Goal: Transaction & Acquisition: Purchase product/service

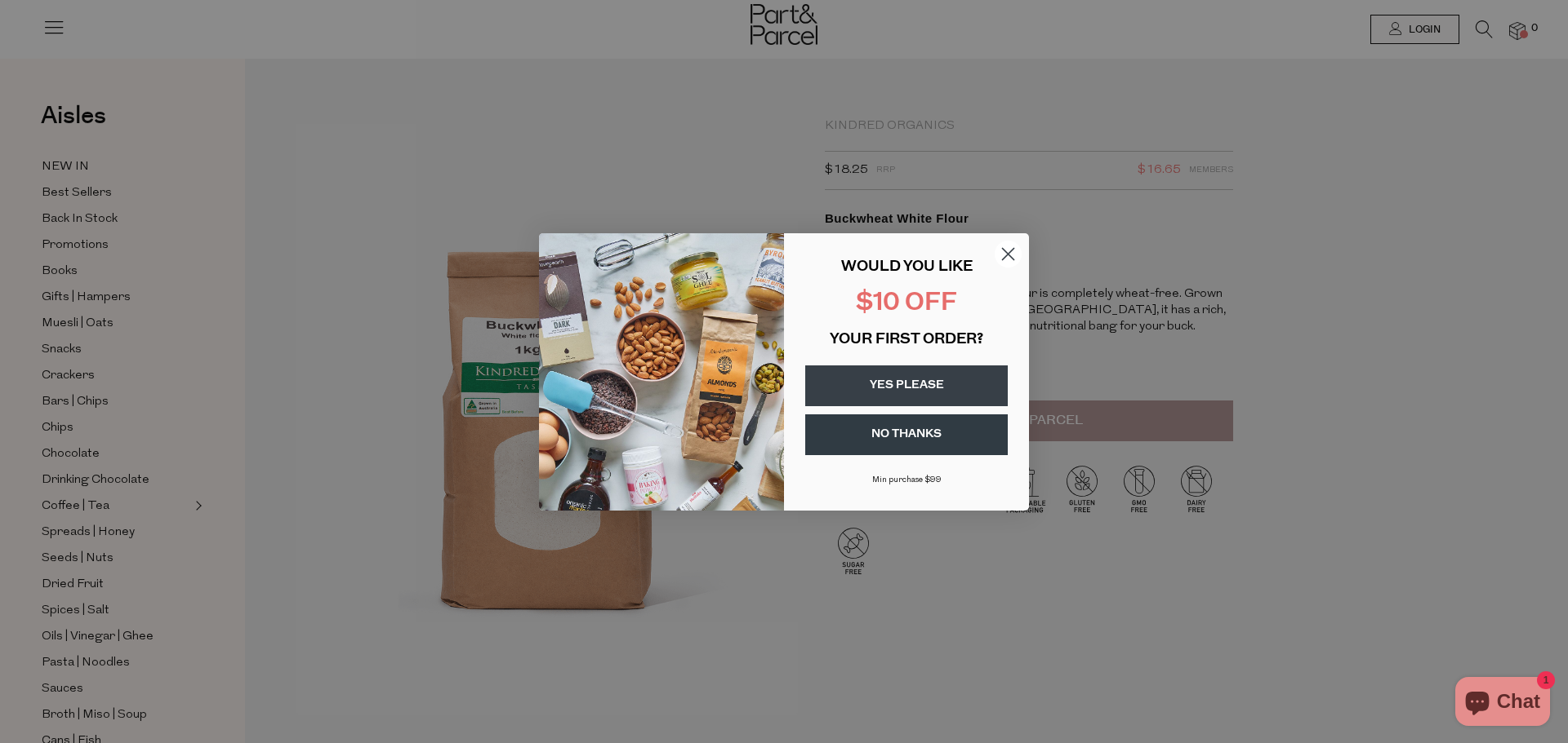
click at [1002, 253] on circle "Close dialog" at bounding box center [1008, 253] width 27 height 27
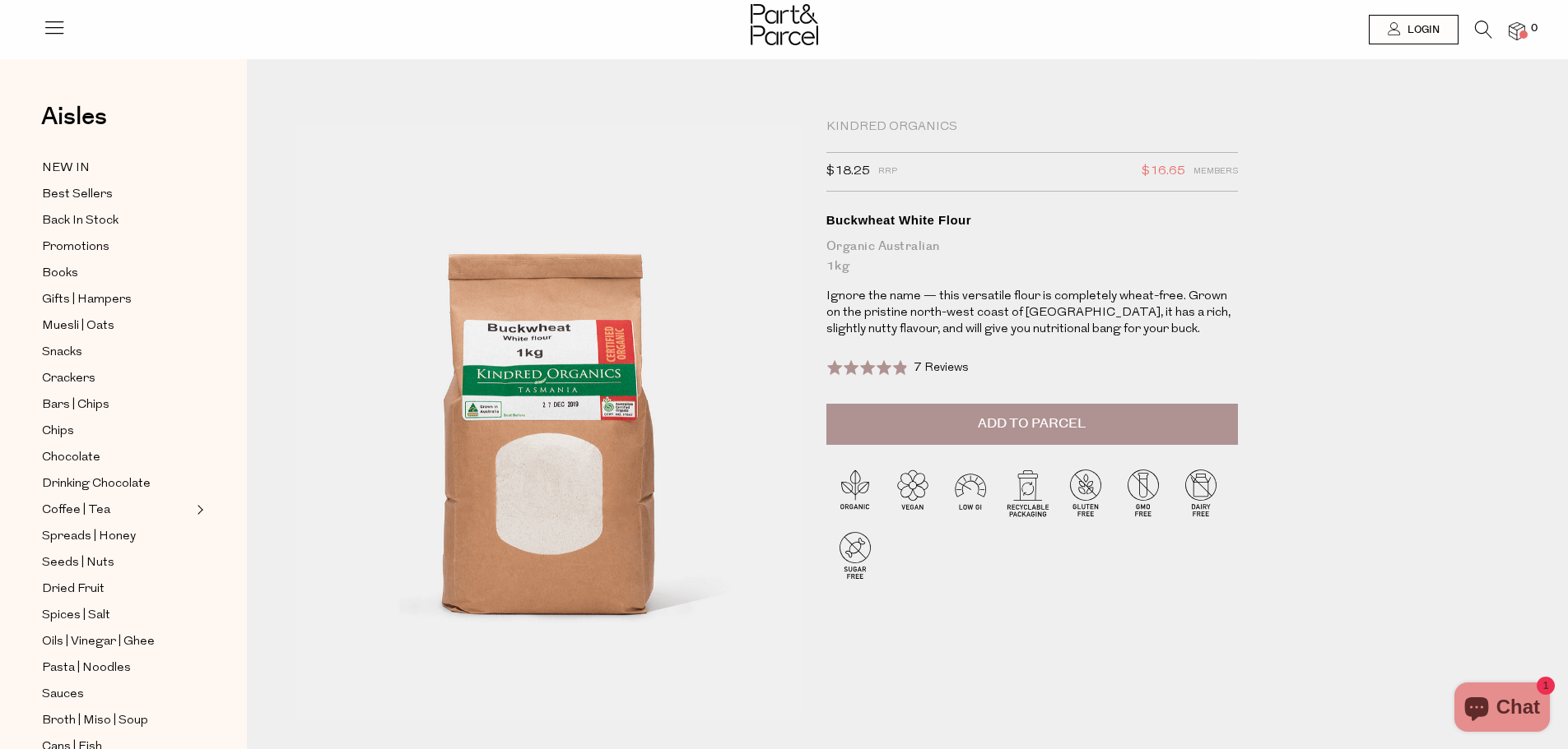
click at [1086, 432] on span "Add to Parcel" at bounding box center [1032, 424] width 107 height 19
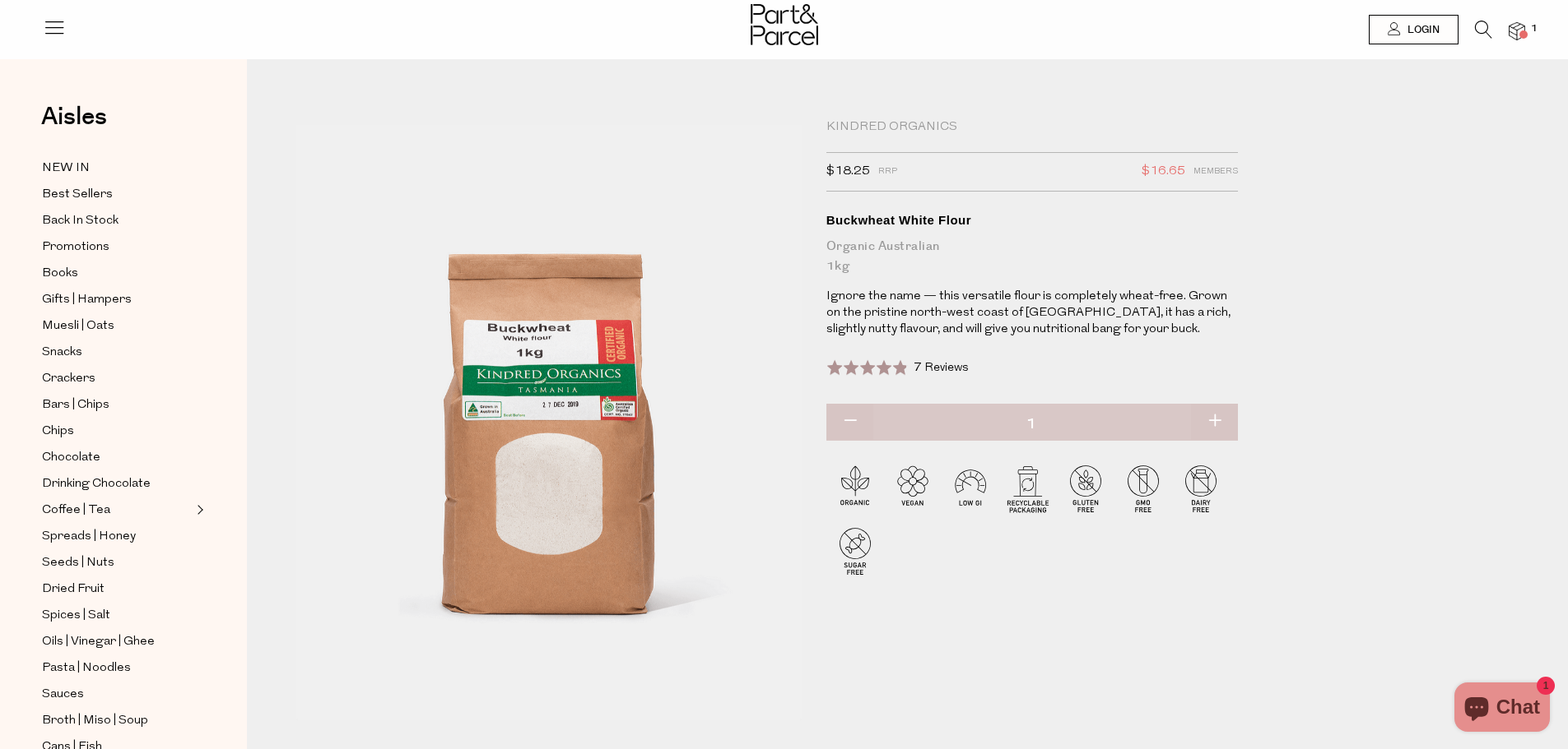
click at [1527, 33] on span "1" at bounding box center [1533, 29] width 15 height 15
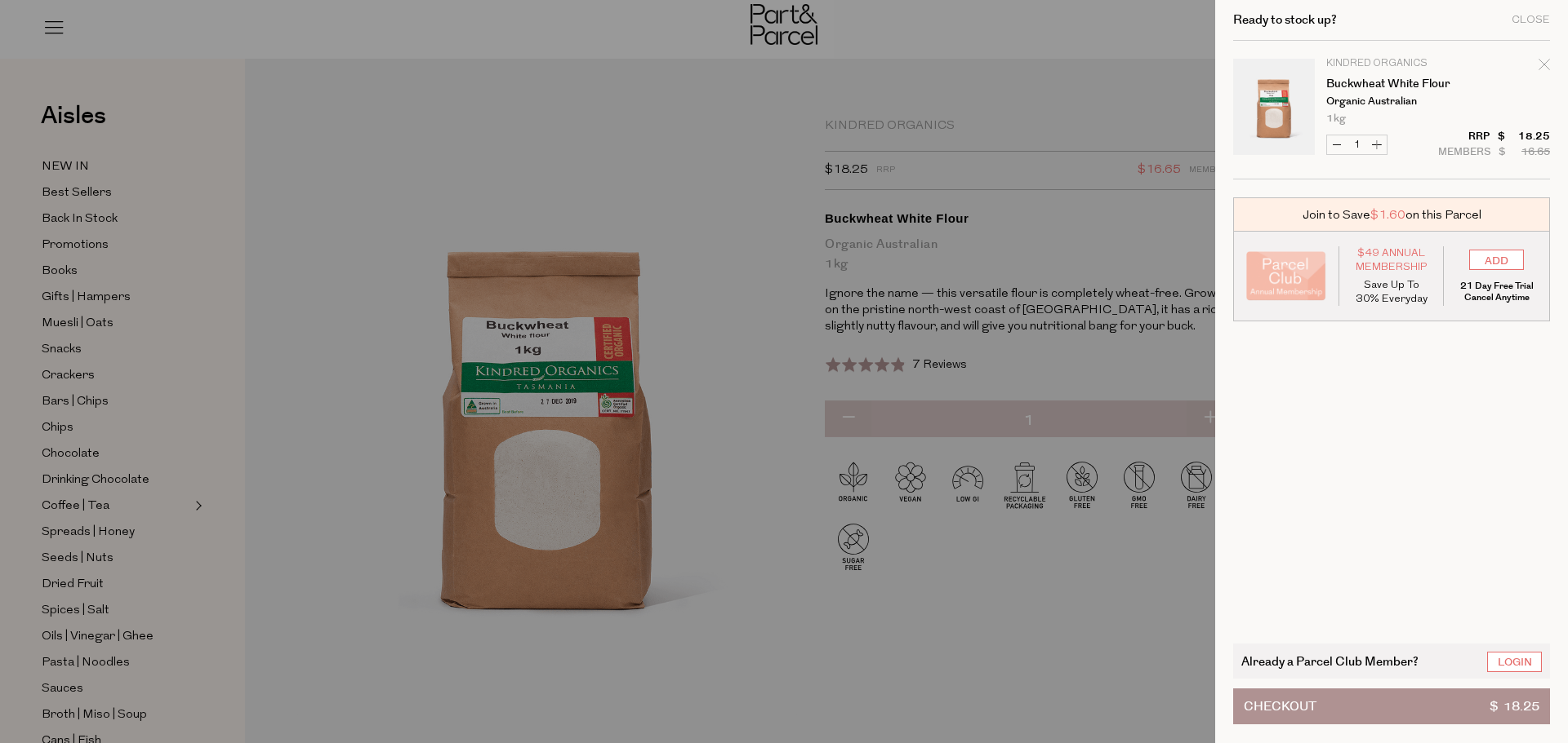
click at [1376, 149] on button "Increase Buckwheat White Flour" at bounding box center [1376, 145] width 20 height 19
type input "2"
click at [1537, 22] on div "Close" at bounding box center [1530, 20] width 38 height 11
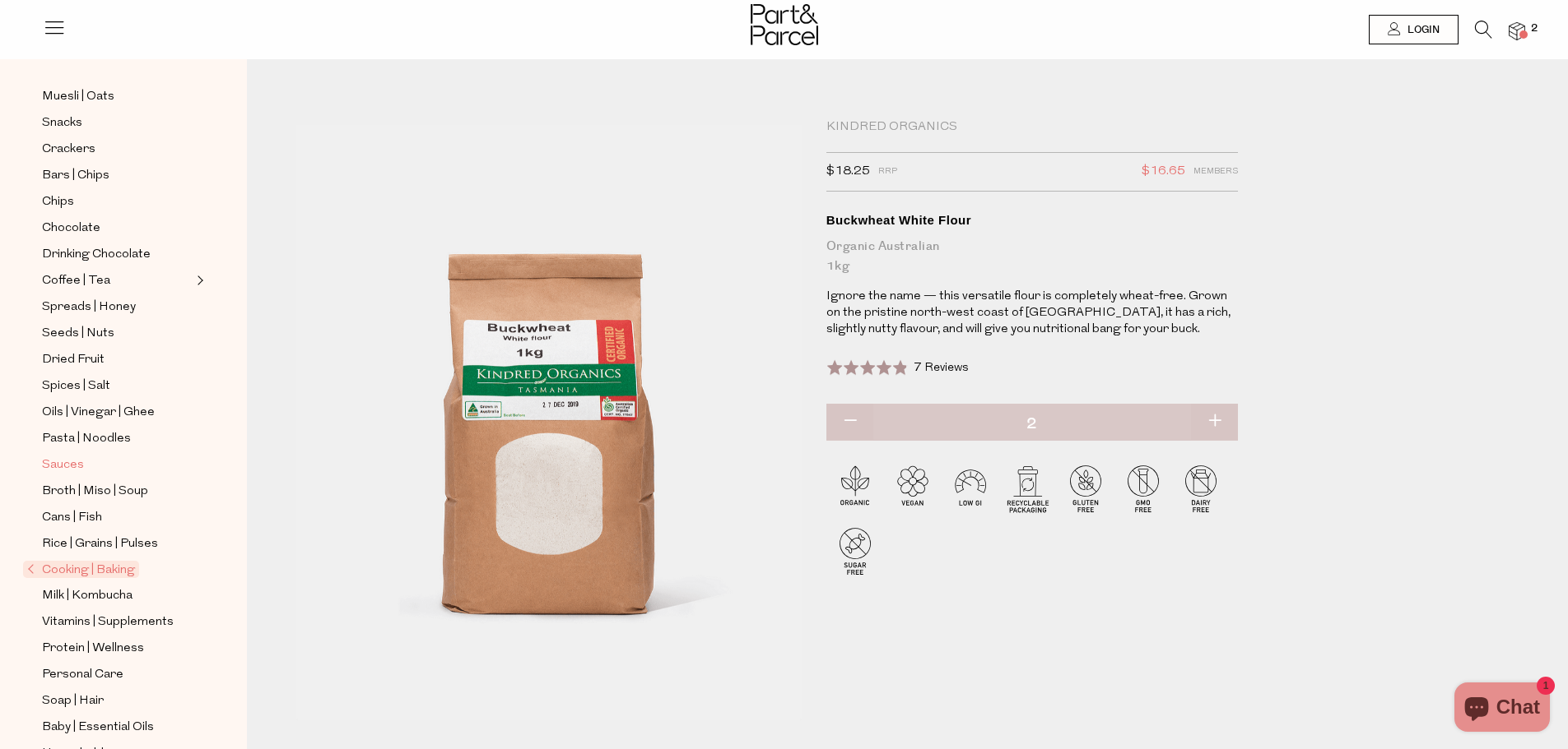
scroll to position [296, 0]
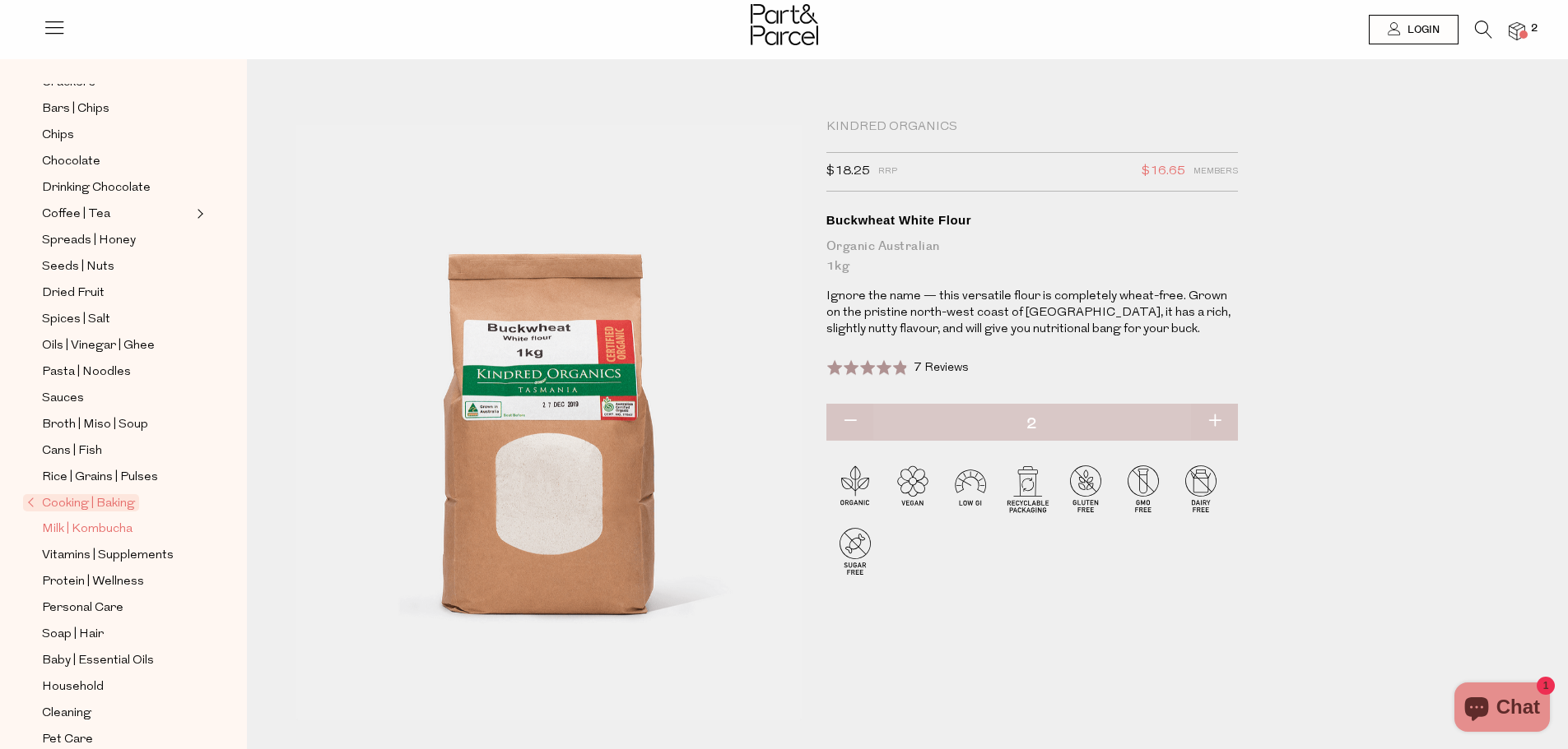
click at [123, 520] on span "Milk | Kombucha" at bounding box center [88, 530] width 91 height 20
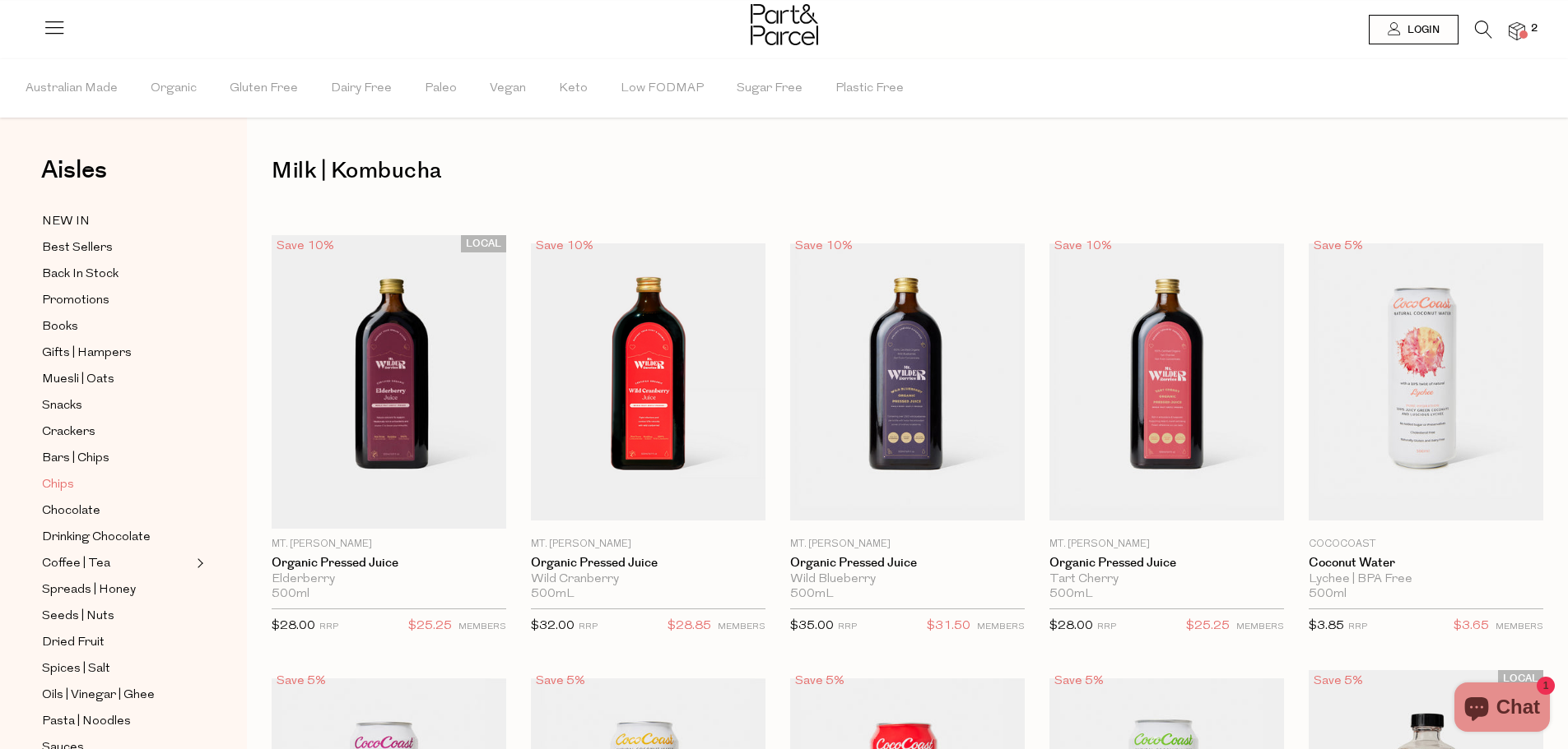
click at [60, 476] on span "Chips" at bounding box center [58, 485] width 33 height 20
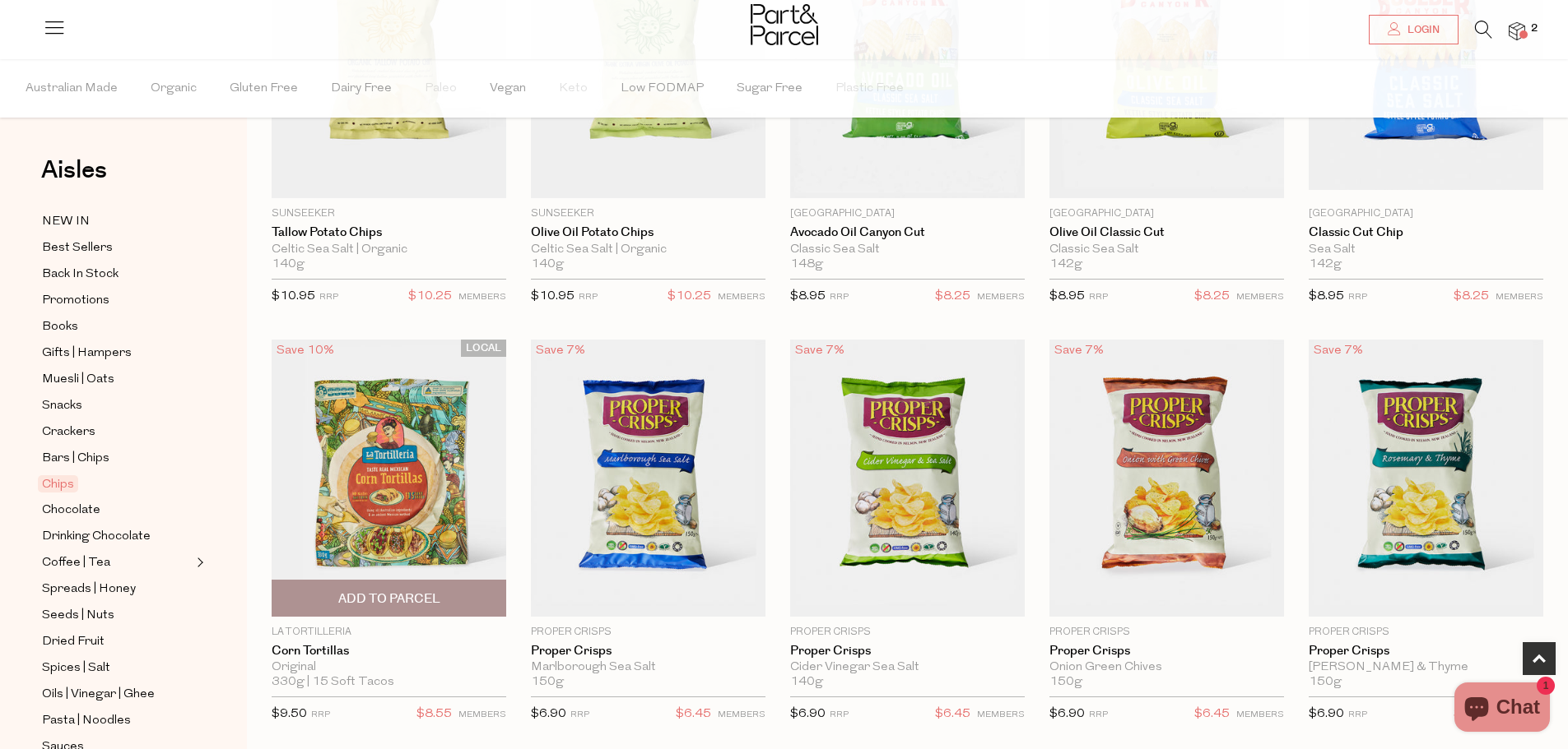
scroll to position [338, 0]
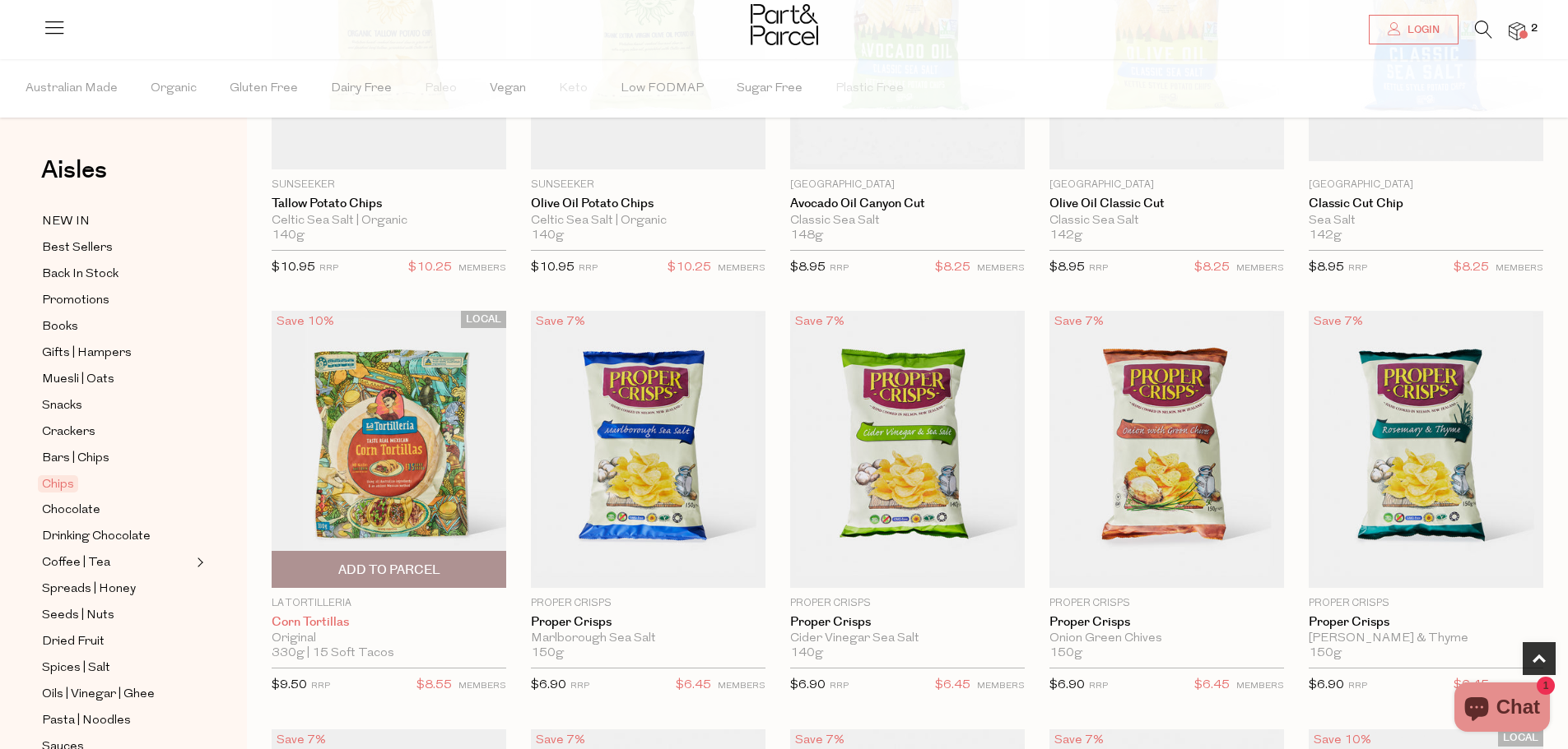
click at [326, 620] on link "Corn Tortillas" at bounding box center [389, 622] width 235 height 15
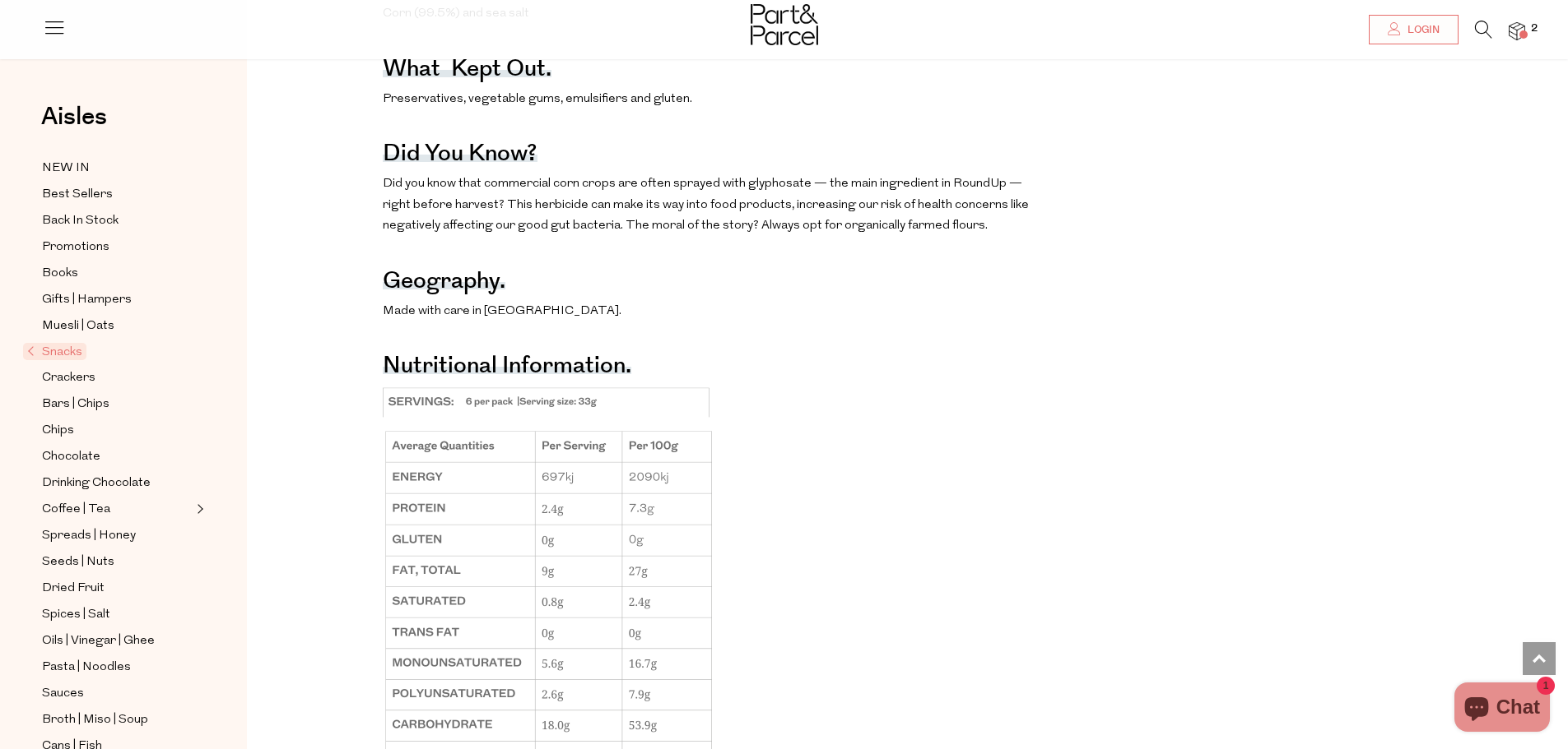
click at [774, 25] on img at bounding box center [784, 25] width 67 height 41
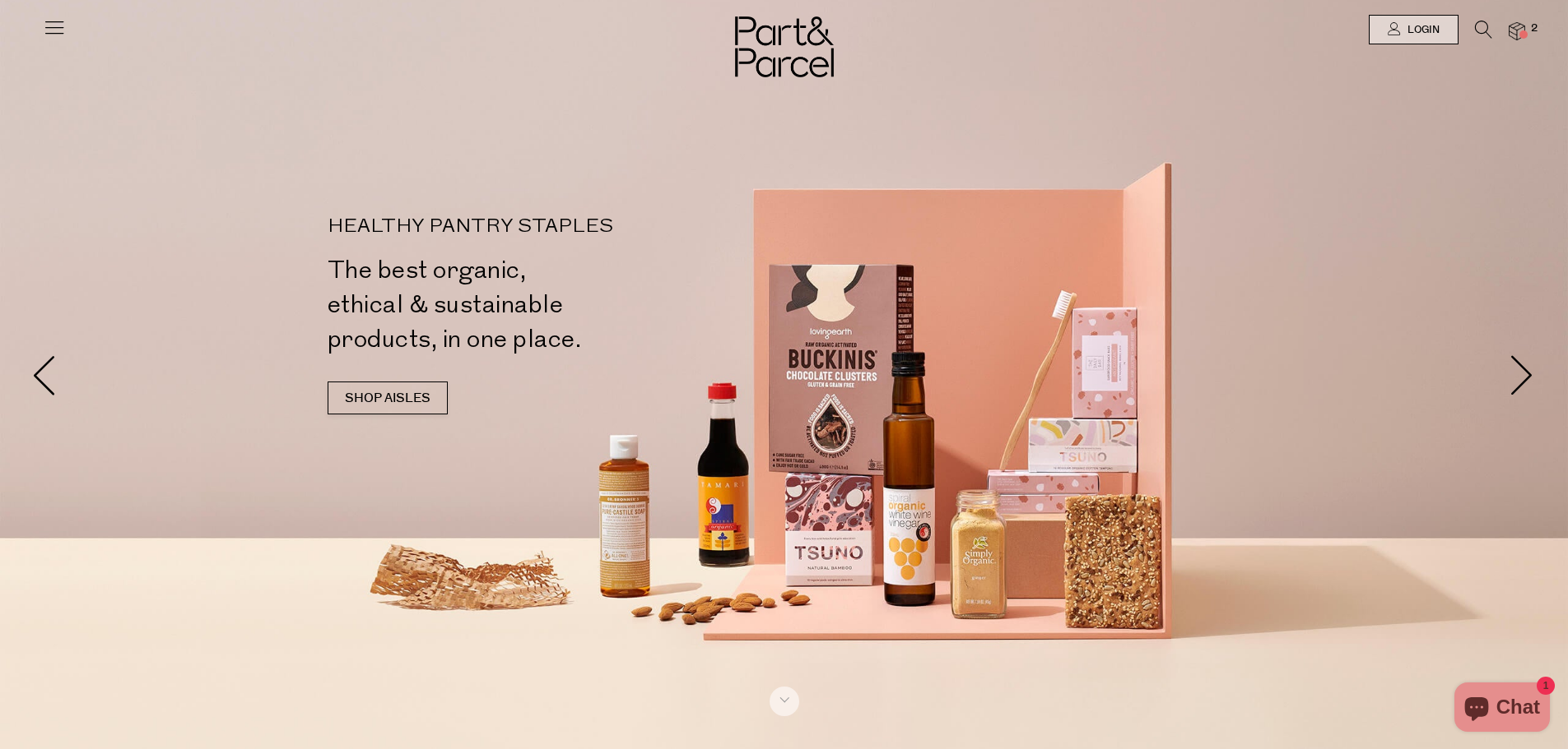
click at [57, 27] on icon at bounding box center [53, 27] width 23 height 23
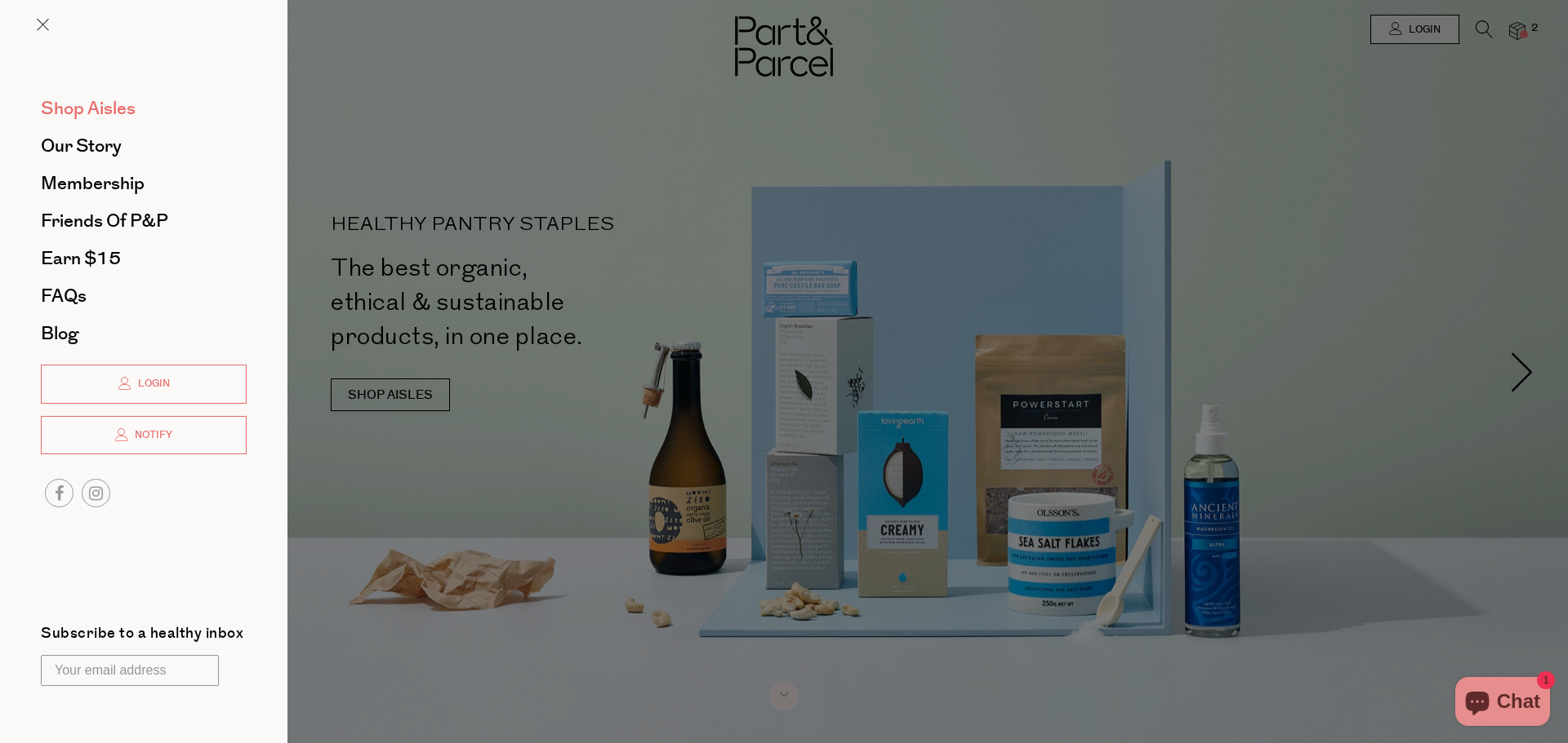
click at [136, 101] on span "Shop Aisles" at bounding box center [88, 109] width 95 height 26
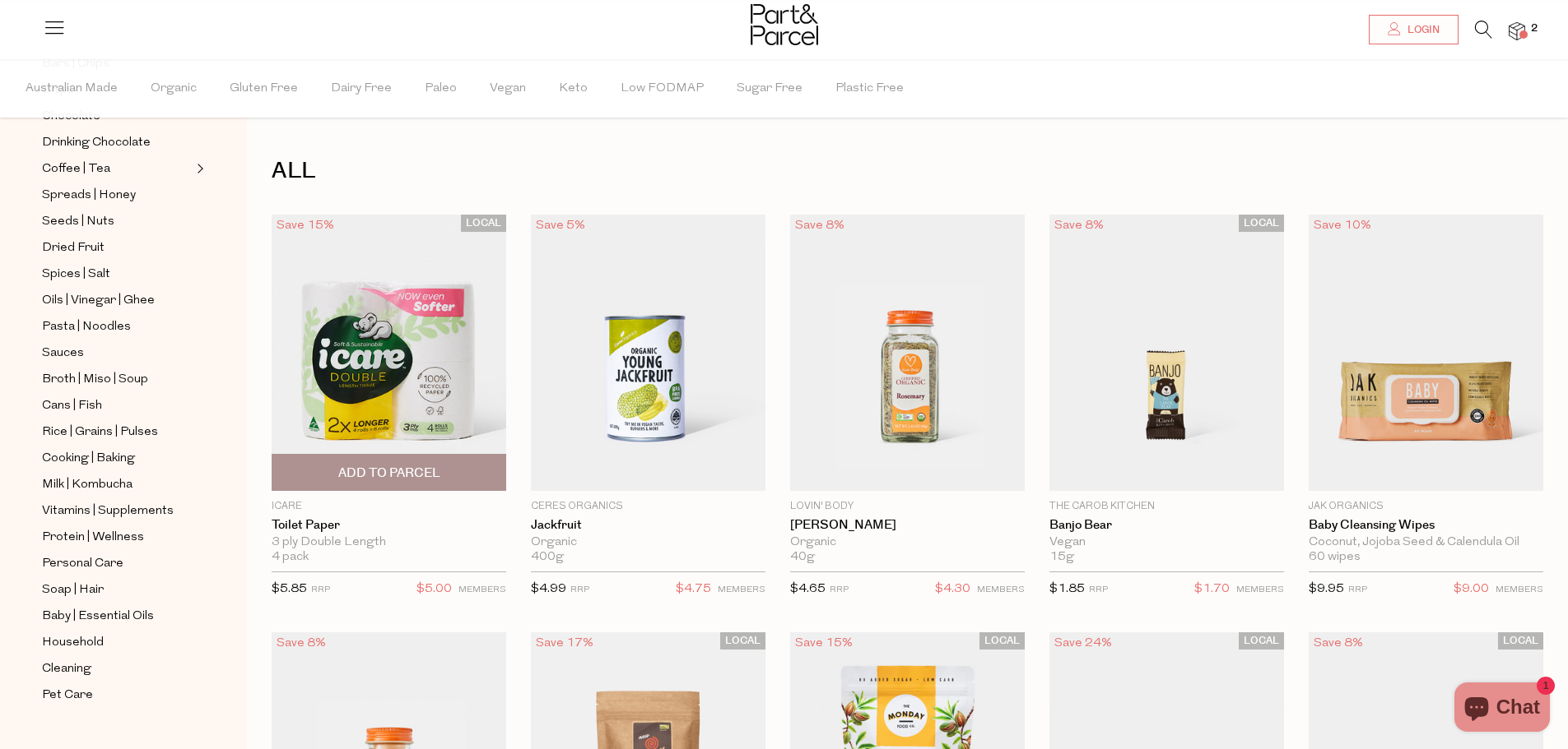
scroll to position [82, 0]
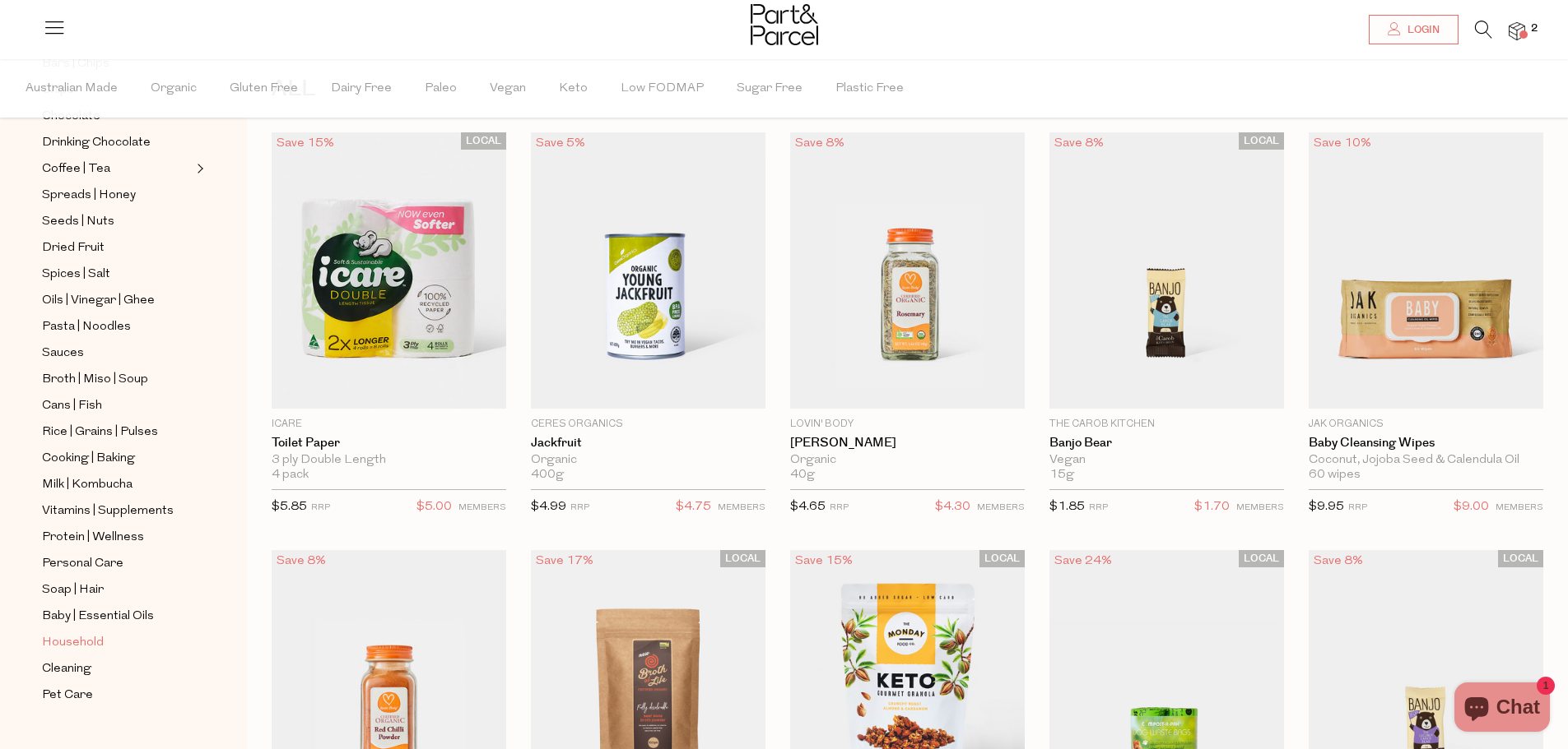
click at [89, 634] on span "Household" at bounding box center [73, 644] width 62 height 20
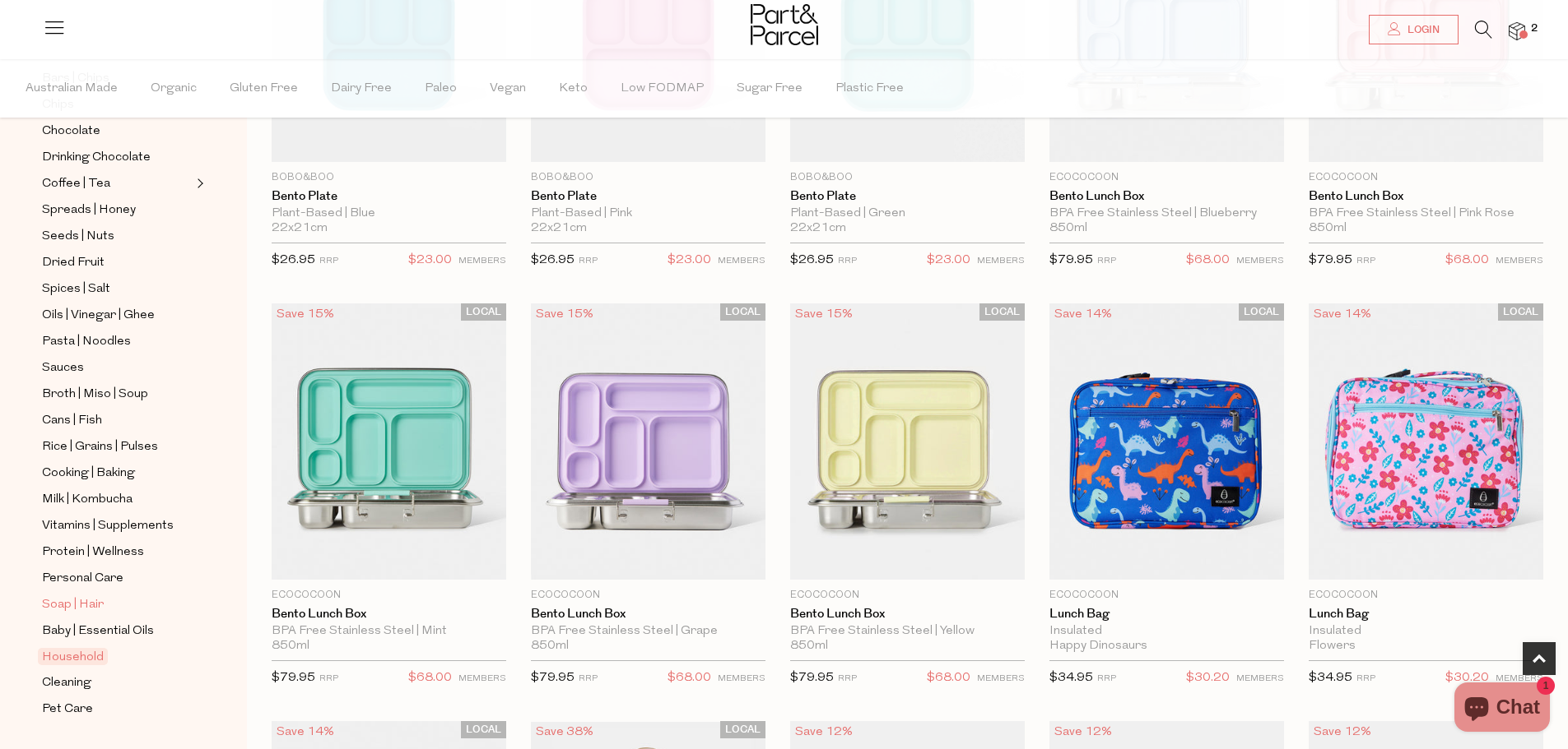
scroll to position [395, 0]
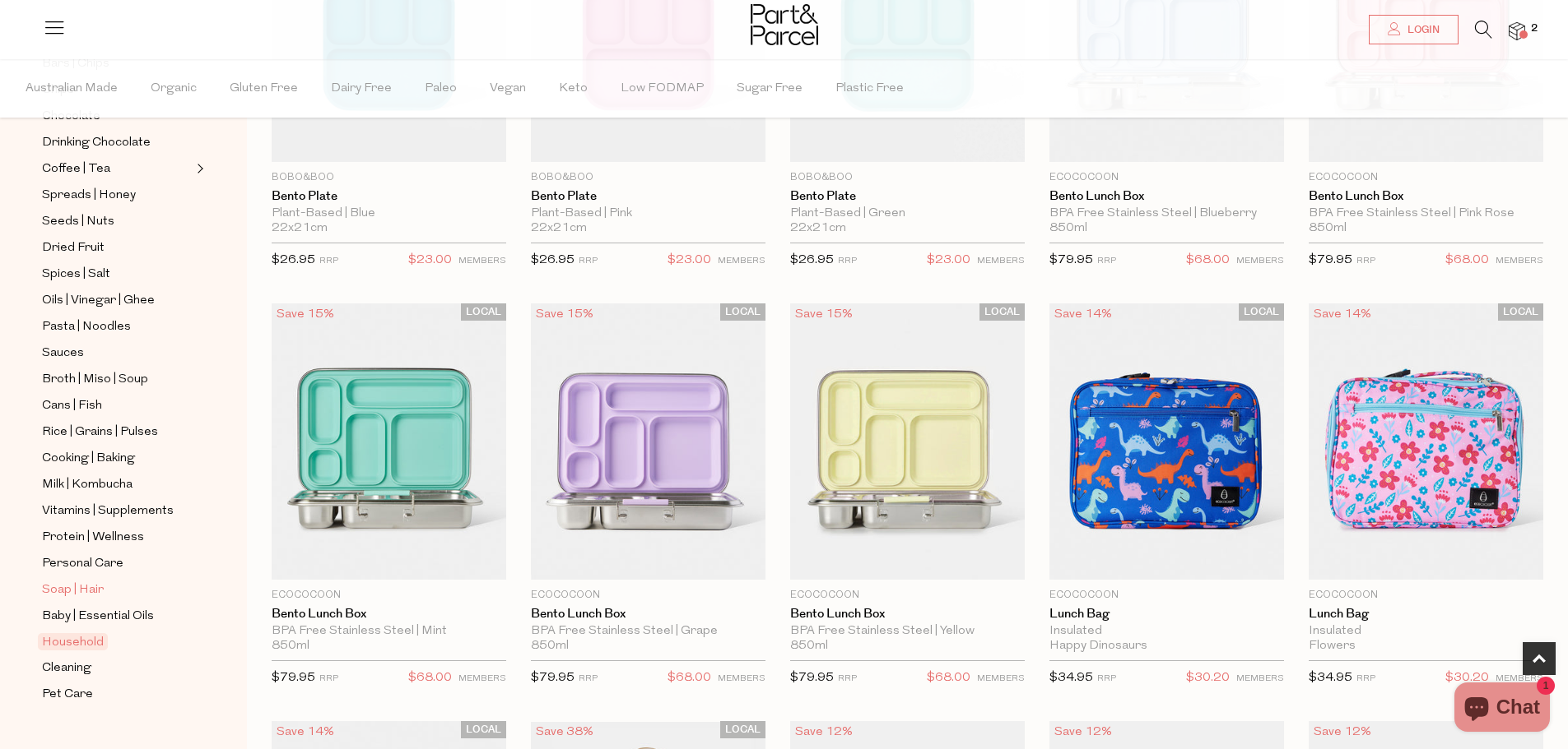
click at [92, 580] on span "Soap | Hair" at bounding box center [73, 590] width 62 height 20
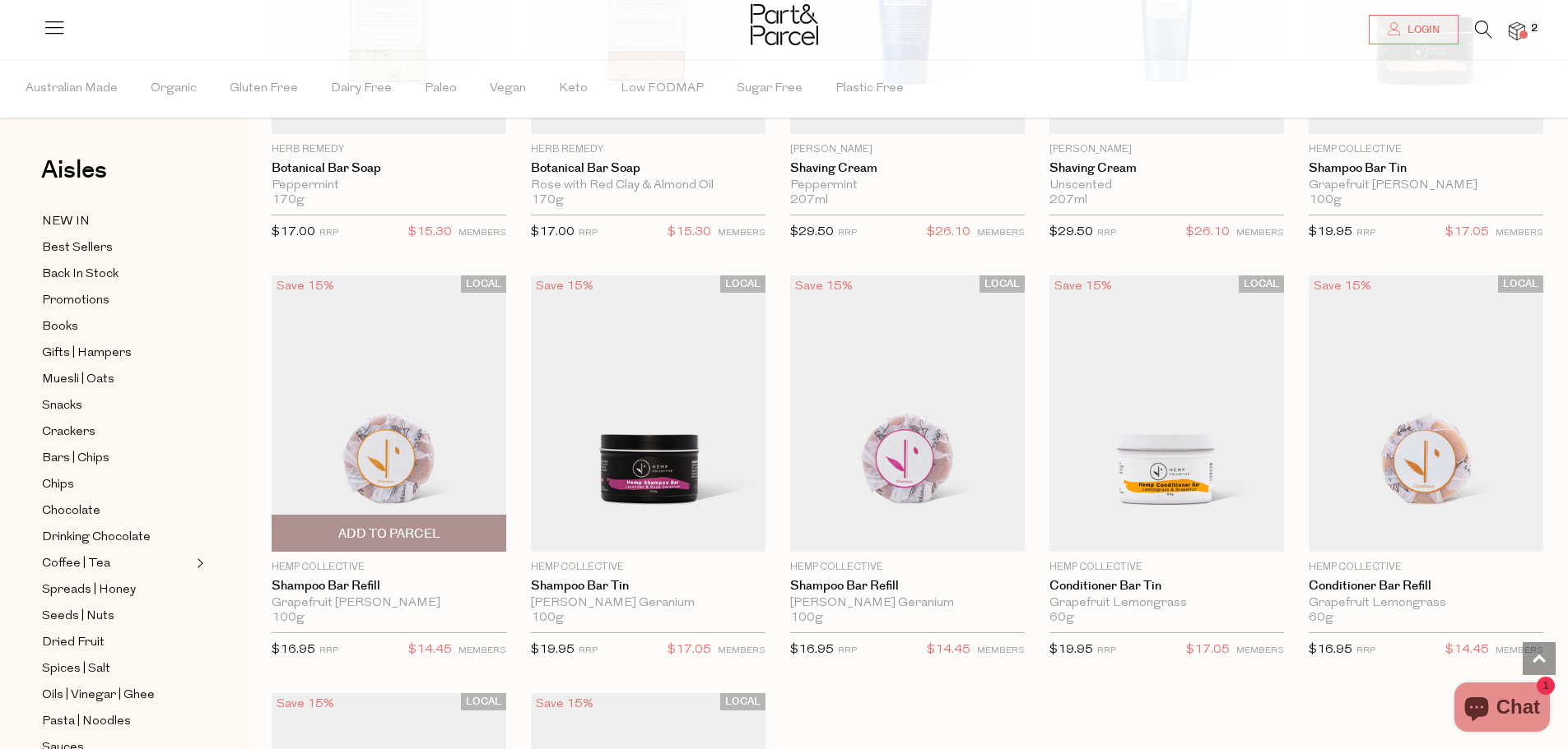
scroll to position [3291, 0]
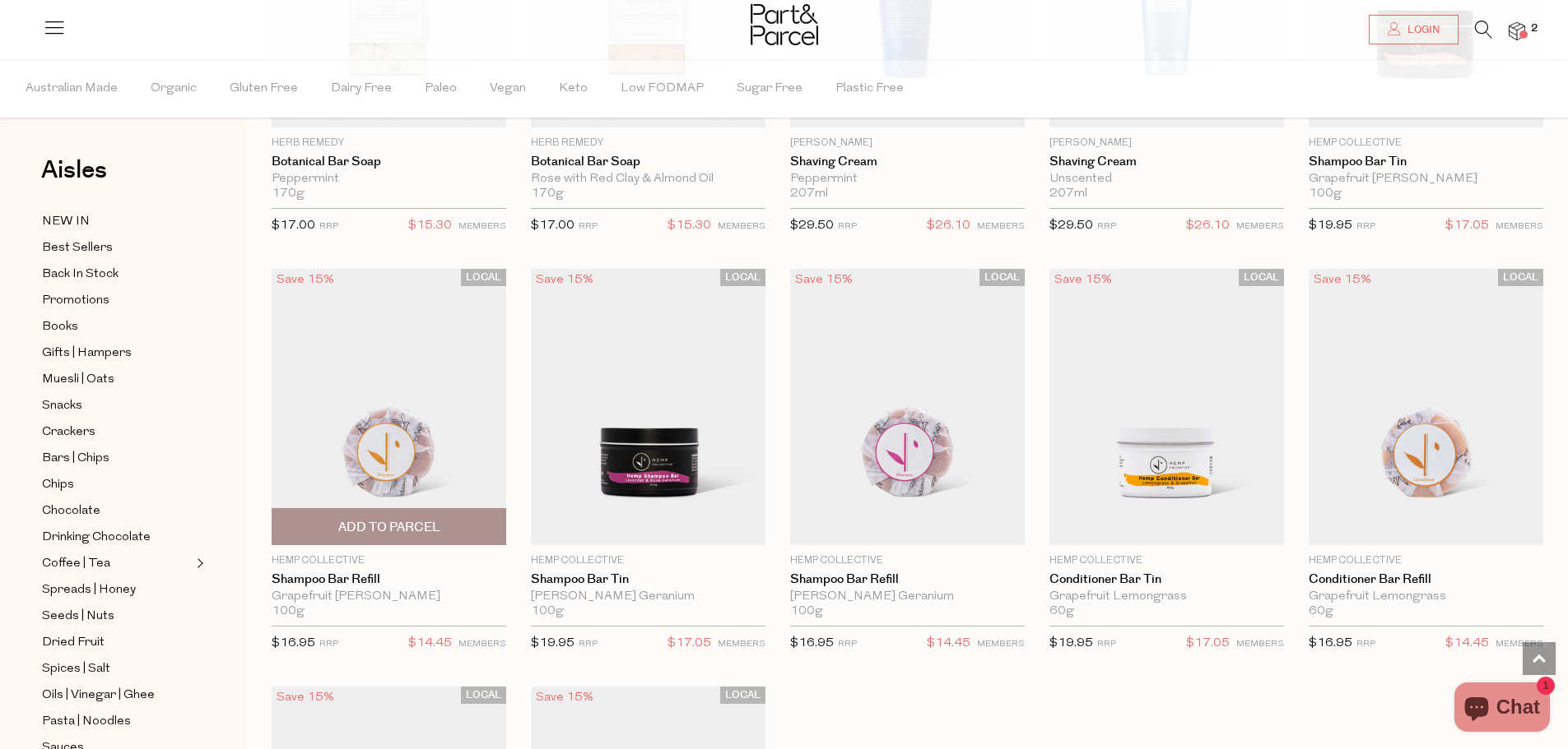
click at [408, 443] on img at bounding box center [389, 407] width 235 height 276
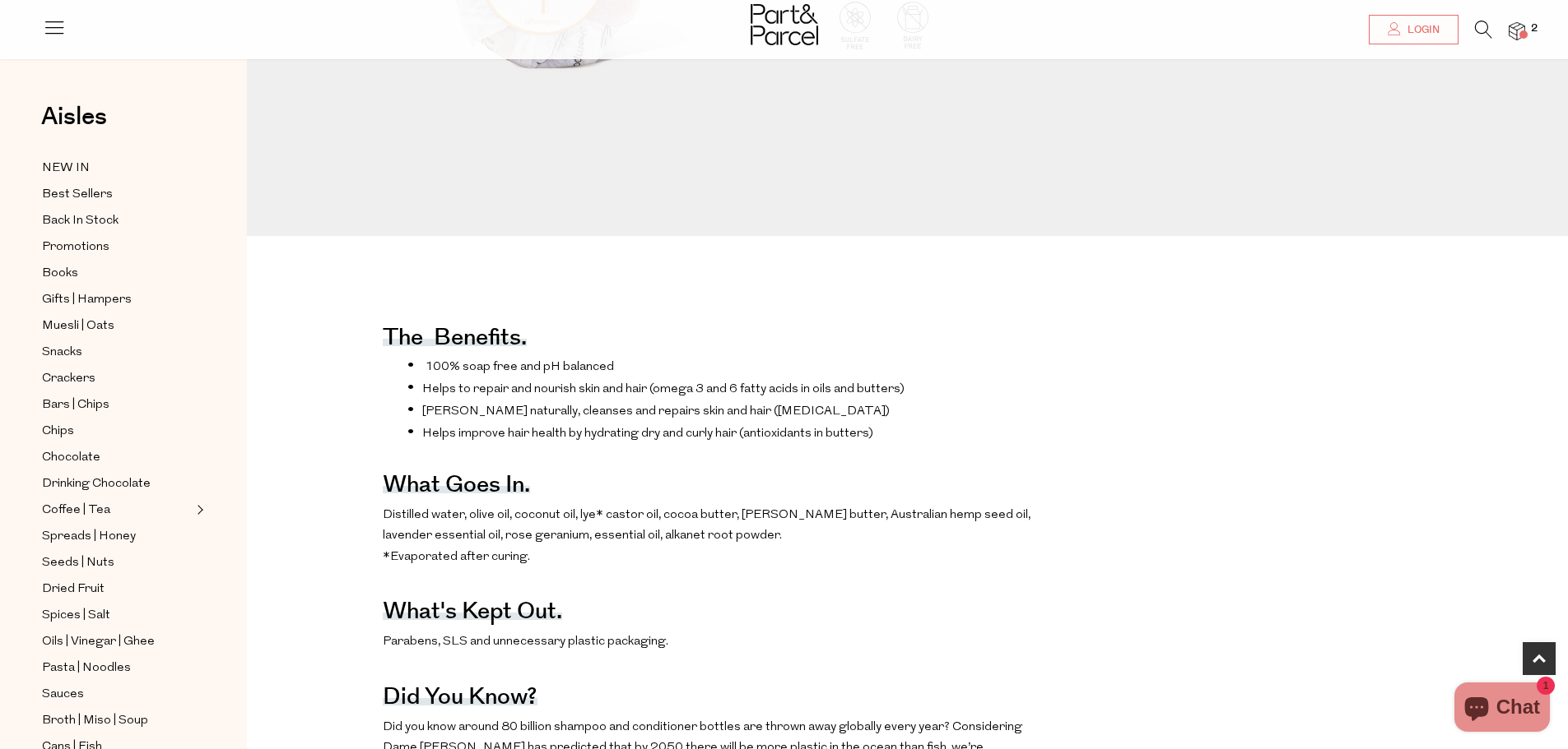
scroll to position [576, 0]
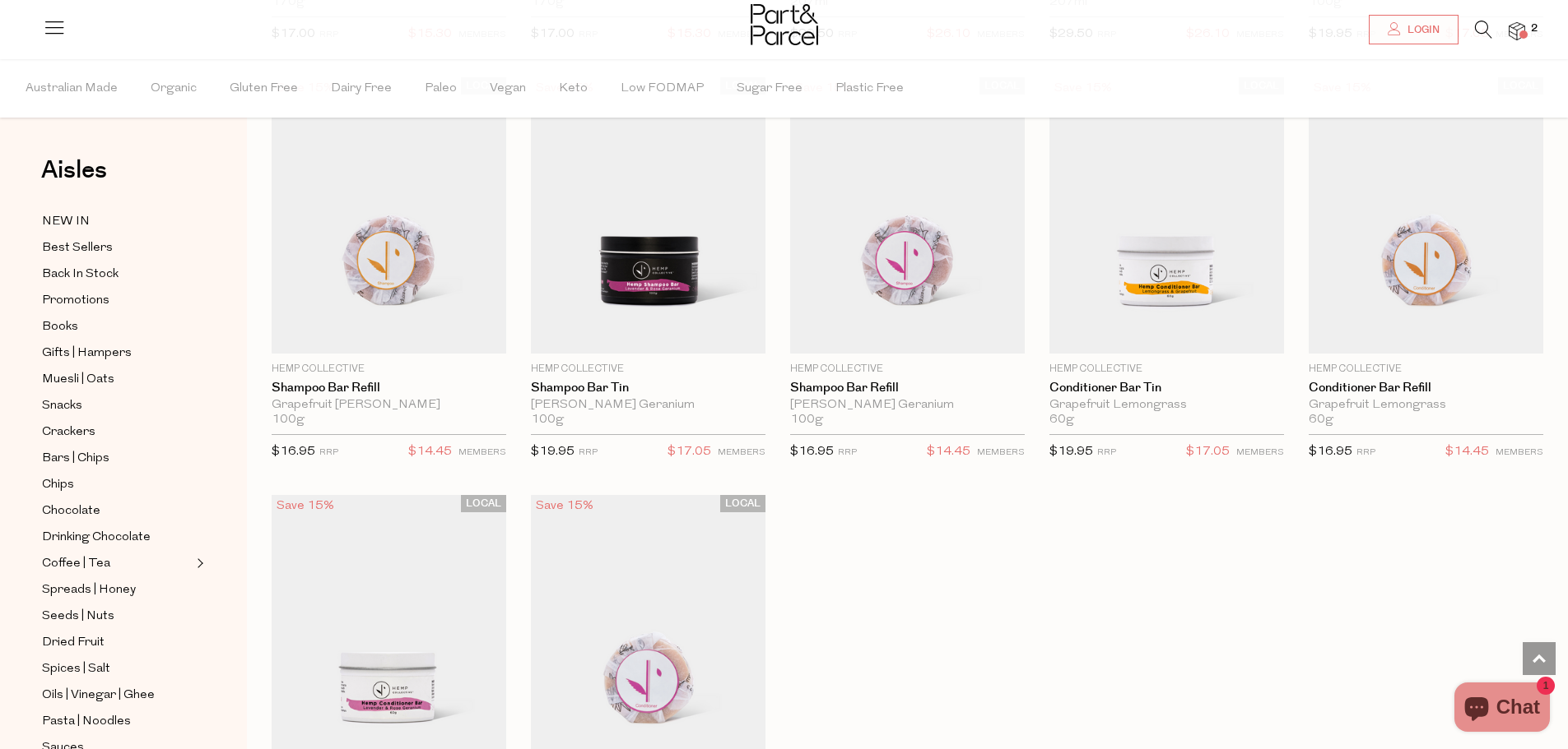
scroll to position [3460, 0]
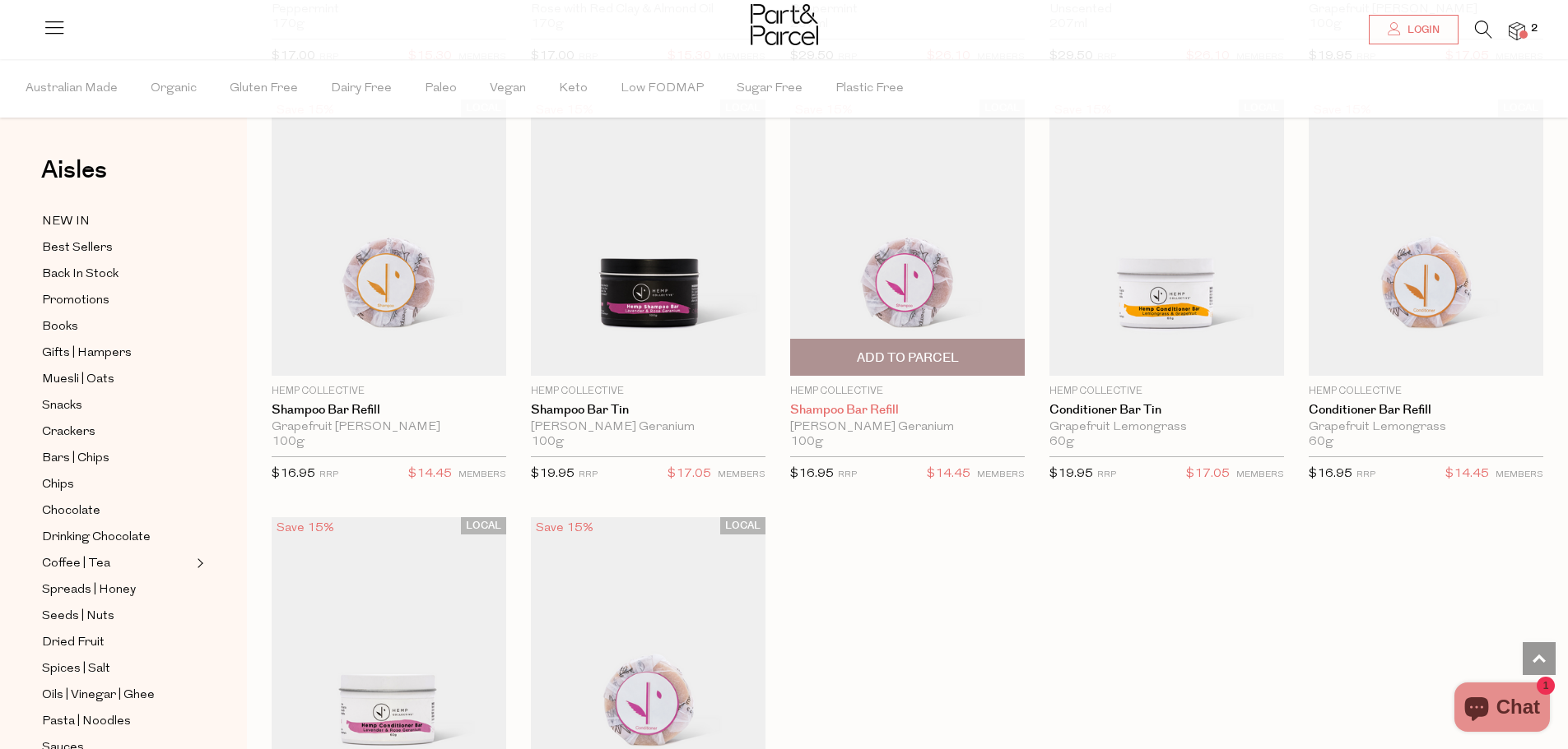
click at [852, 403] on link "Shampoo Bar Refill" at bounding box center [907, 410] width 235 height 15
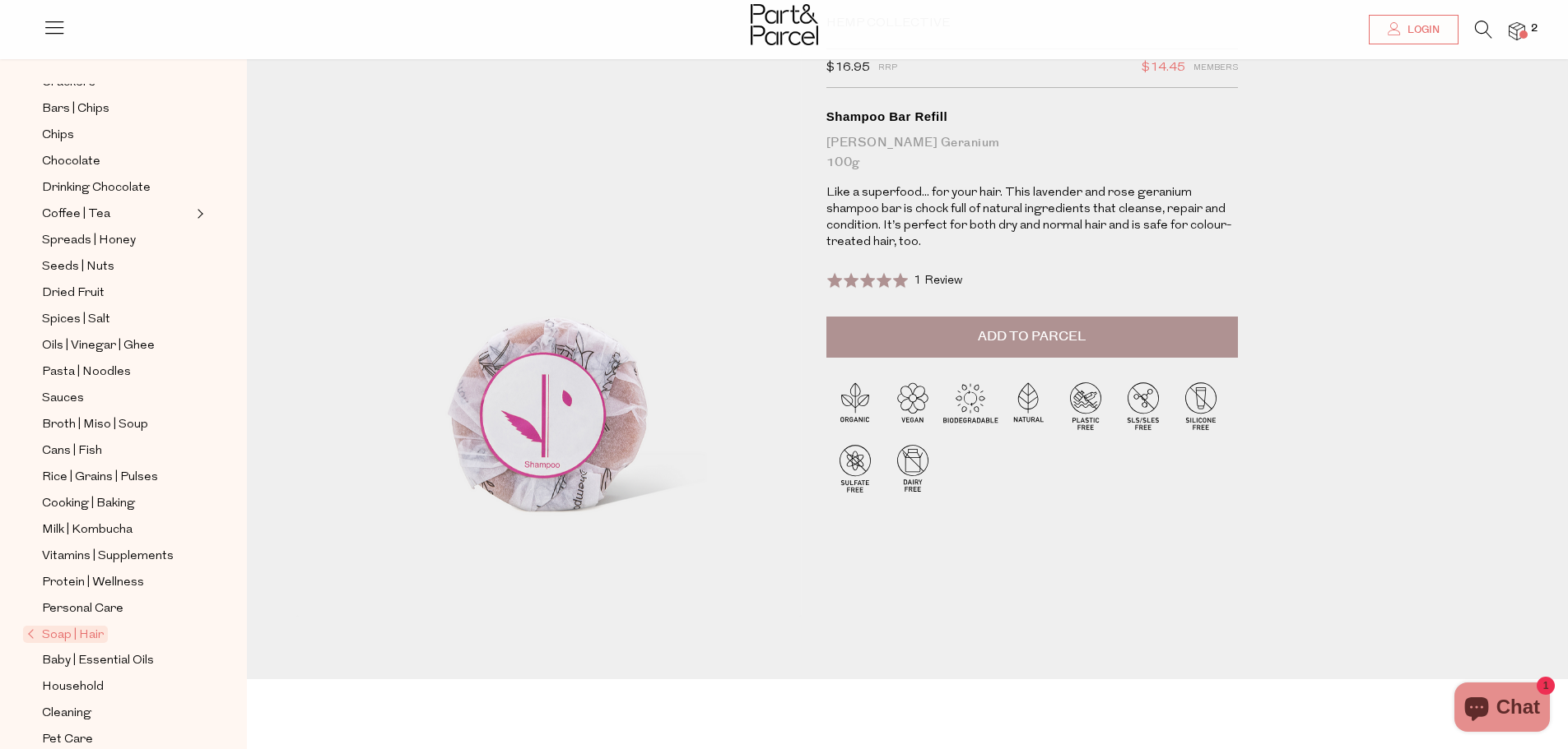
scroll to position [165, 0]
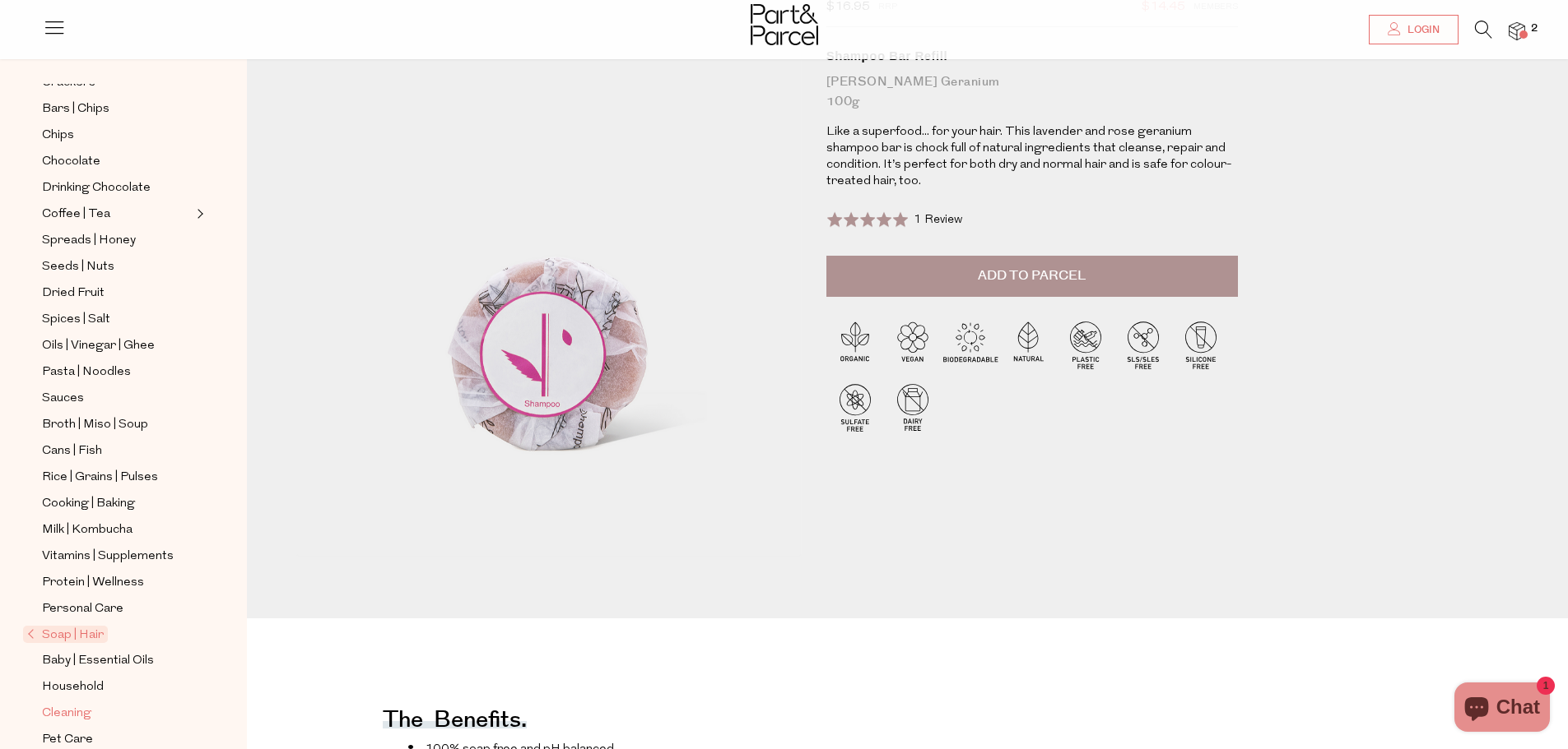
click at [81, 704] on span "Cleaning" at bounding box center [67, 714] width 49 height 20
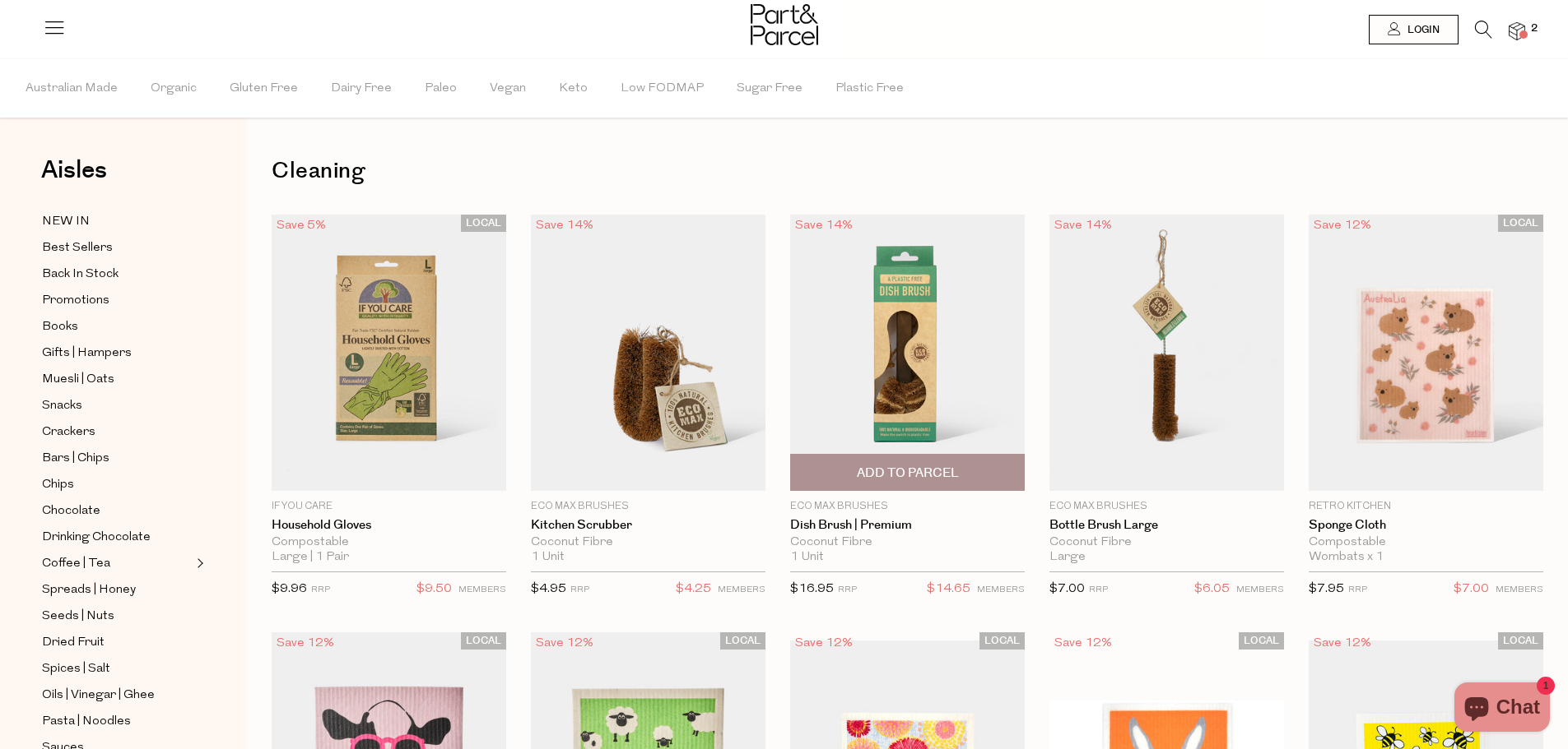
click at [897, 369] on img at bounding box center [907, 353] width 235 height 276
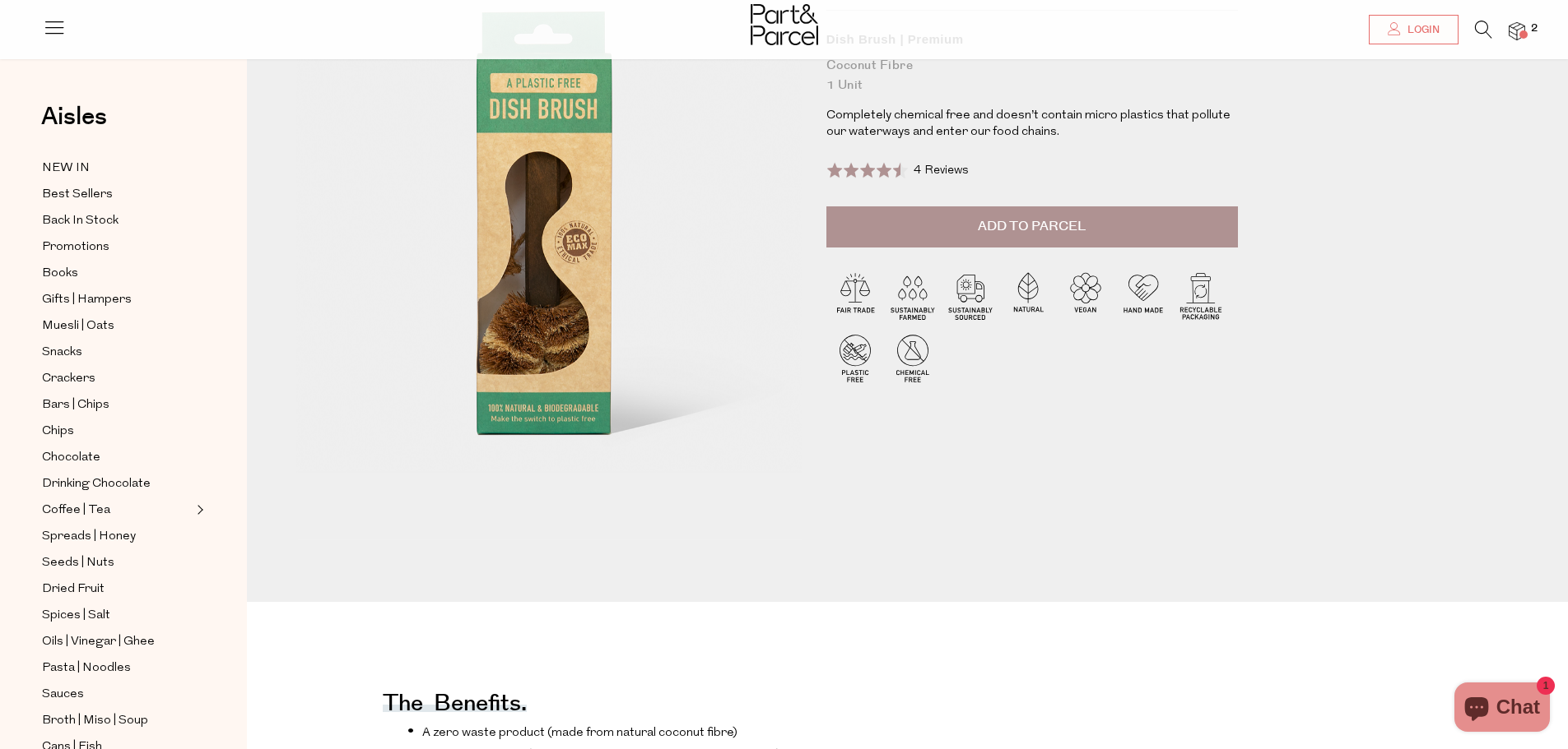
scroll to position [165, 0]
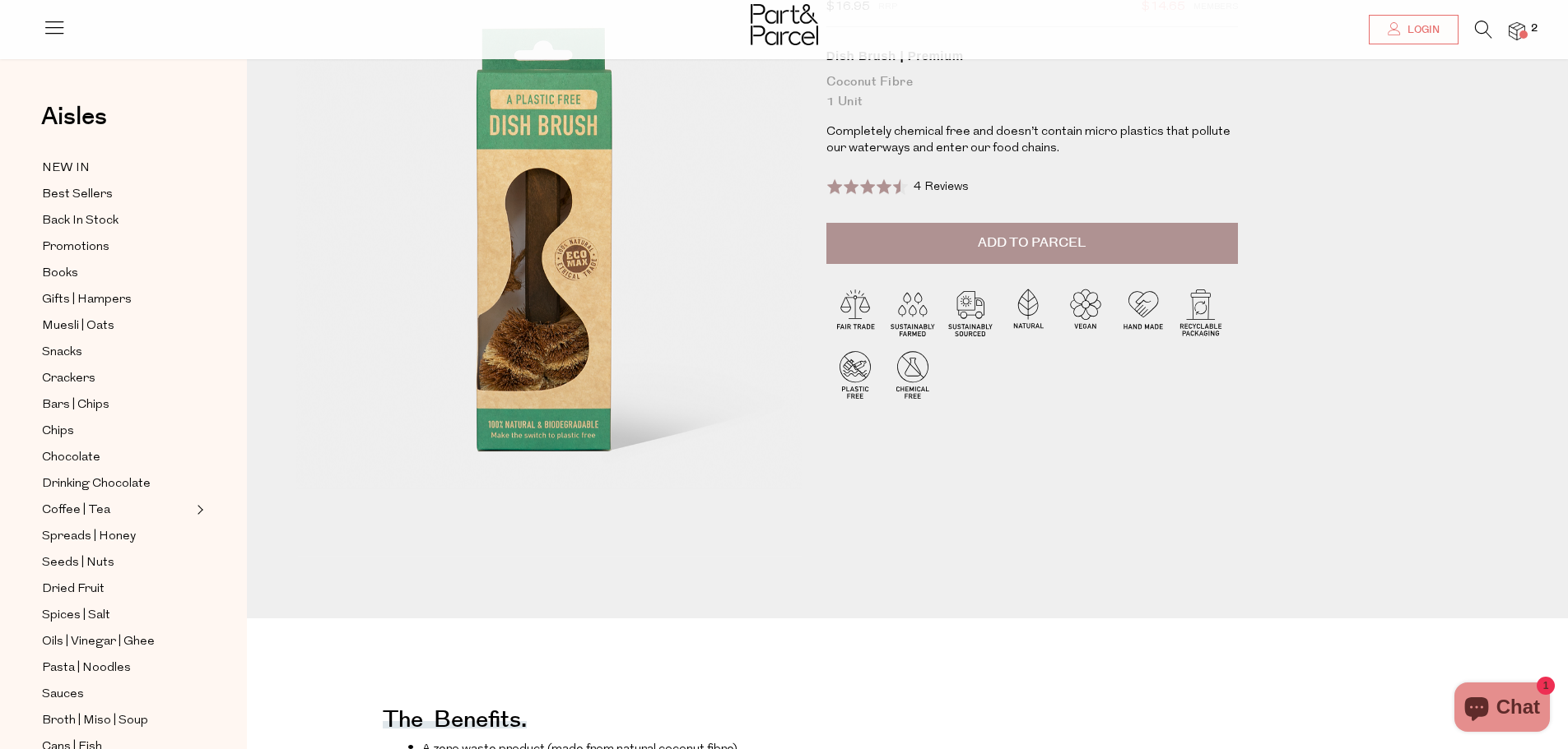
click at [1093, 243] on button "Add to Parcel" at bounding box center [1032, 243] width 411 height 41
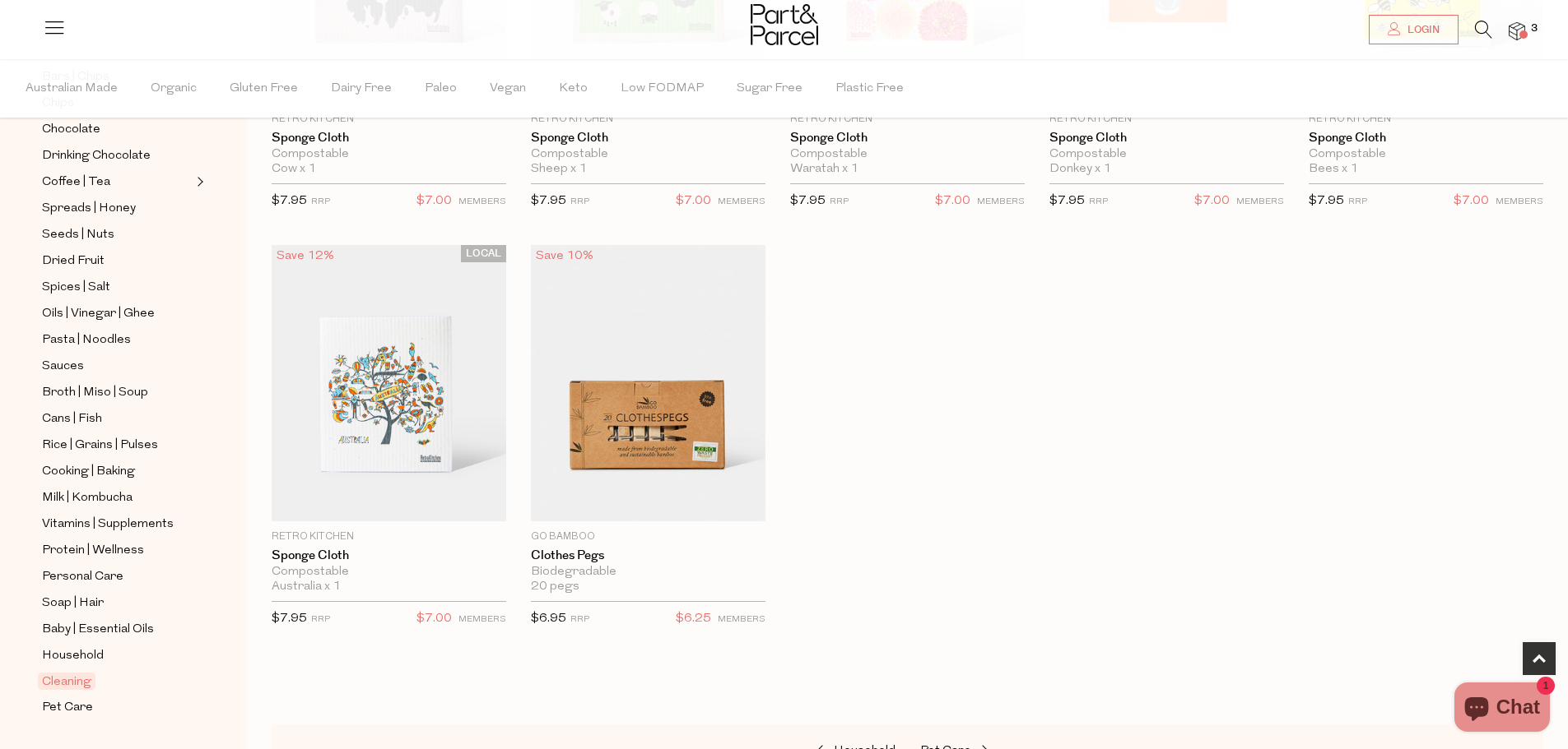
scroll to position [395, 0]
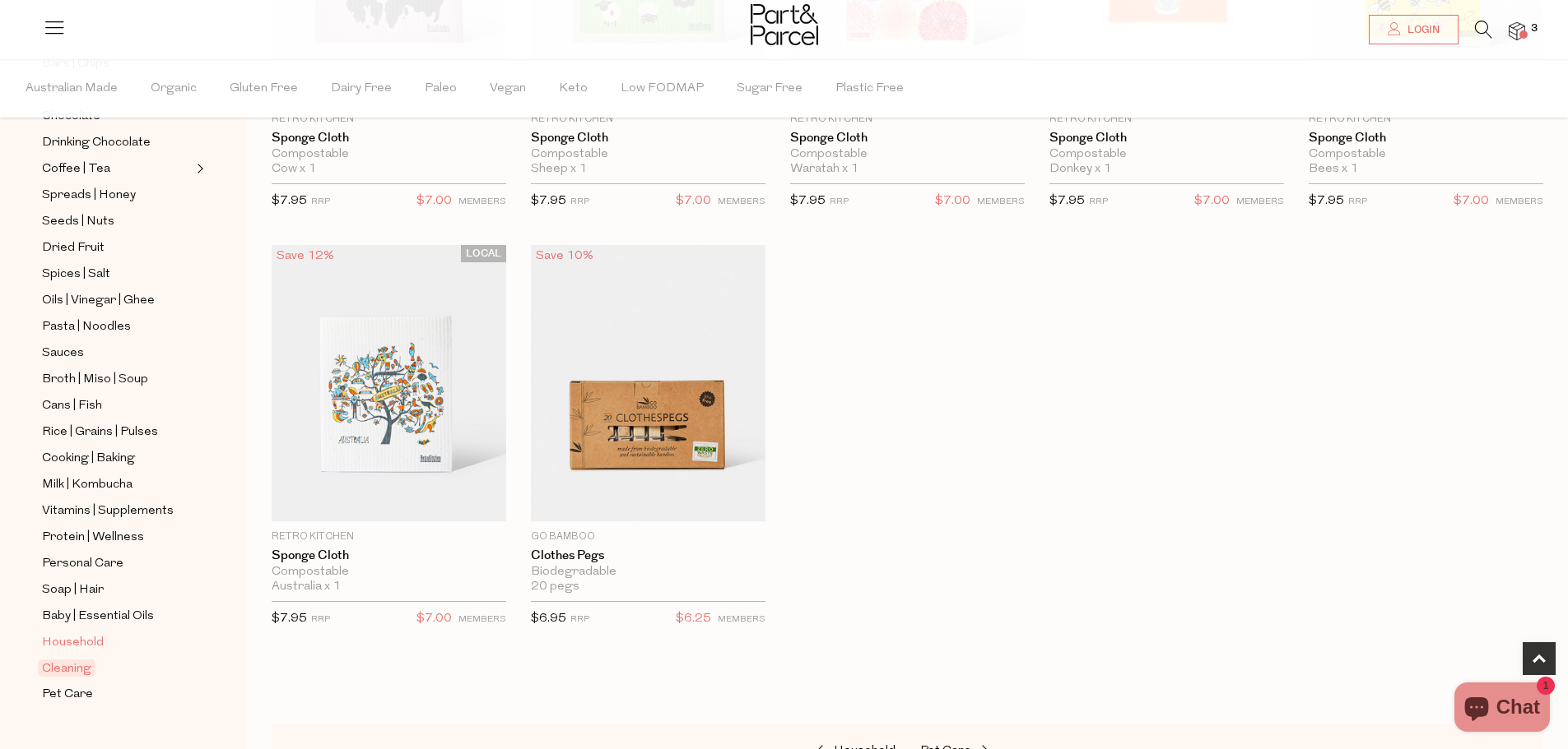
click at [72, 634] on span "Household" at bounding box center [73, 644] width 62 height 20
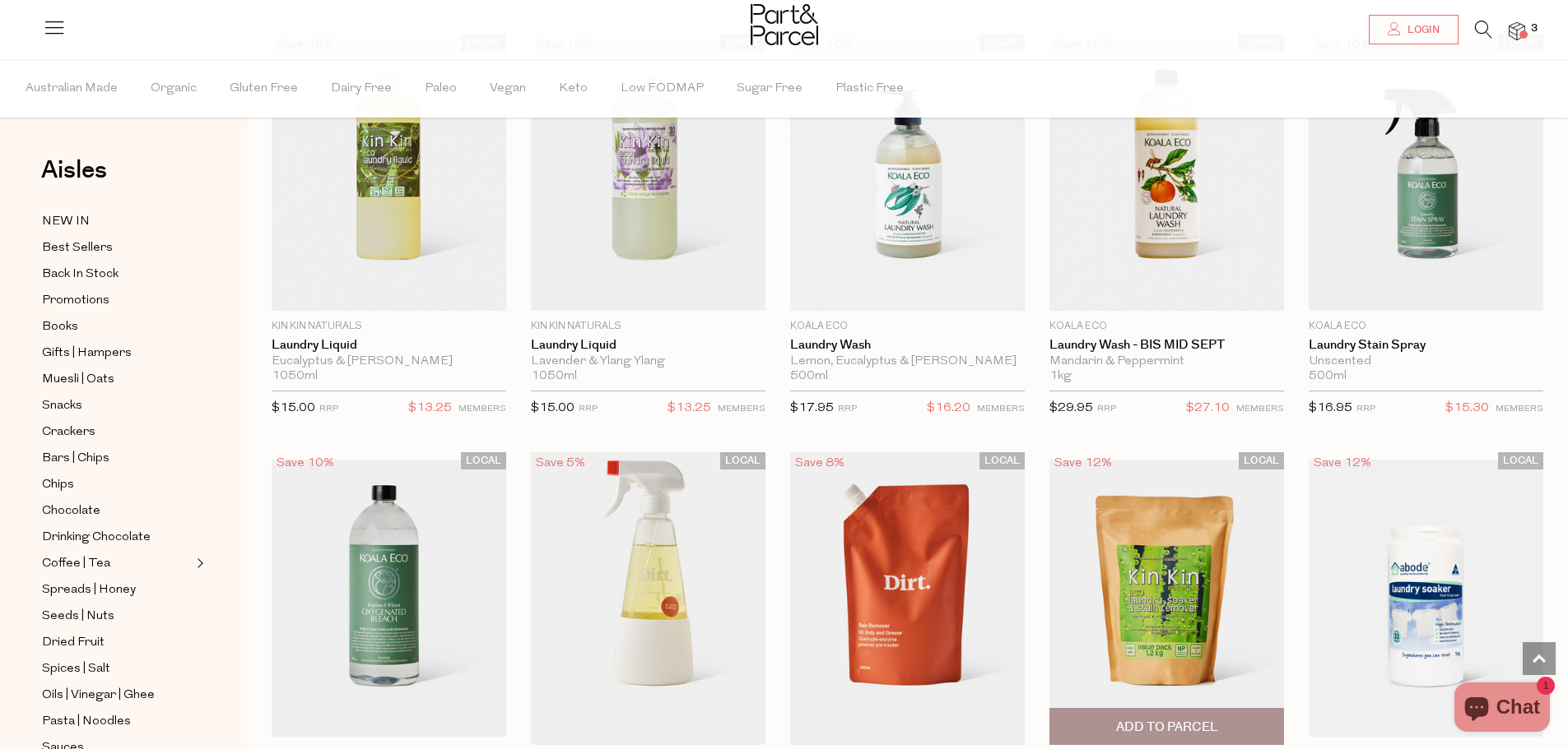
scroll to position [3702, 0]
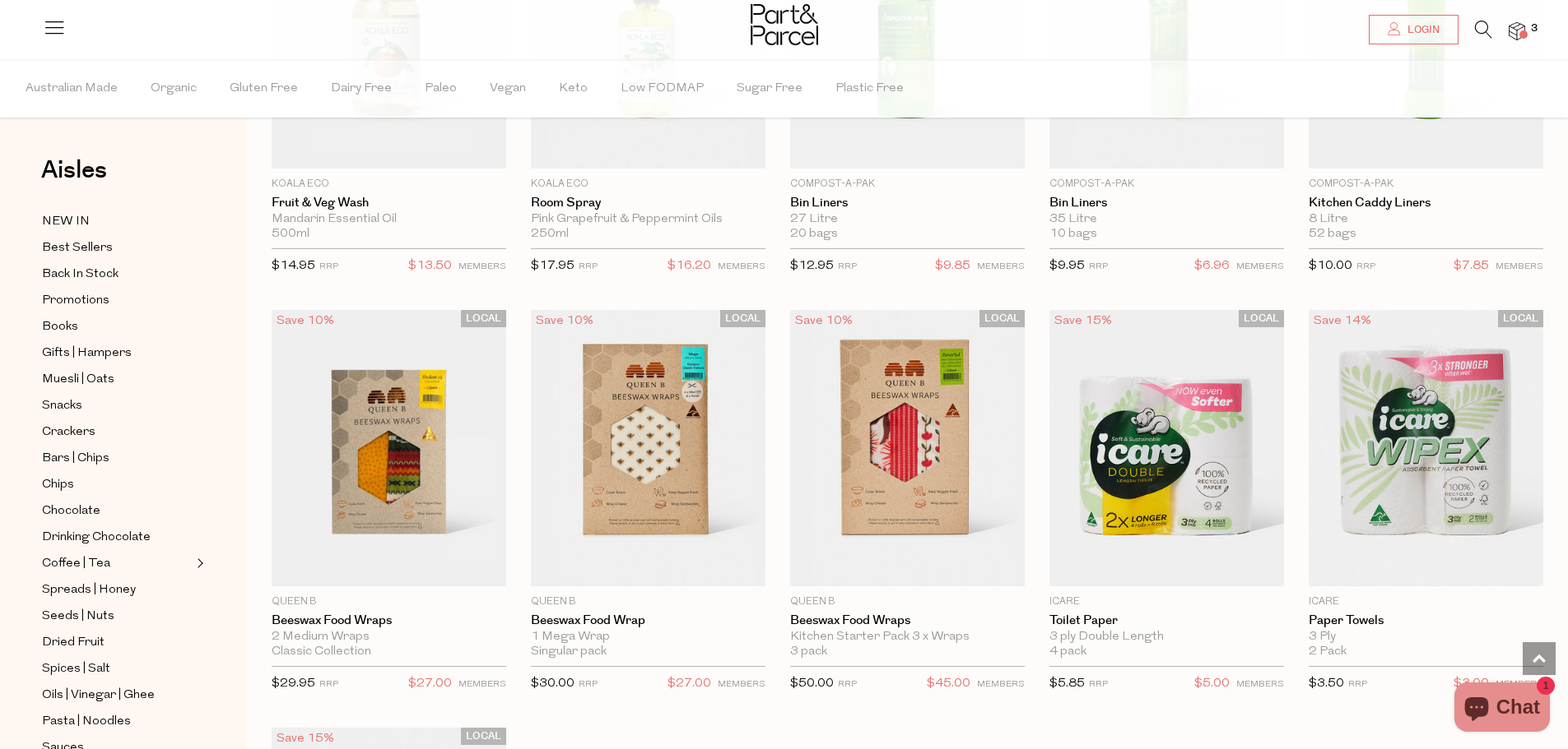
scroll to position [6252, 0]
